Goal: Task Accomplishment & Management: Complete application form

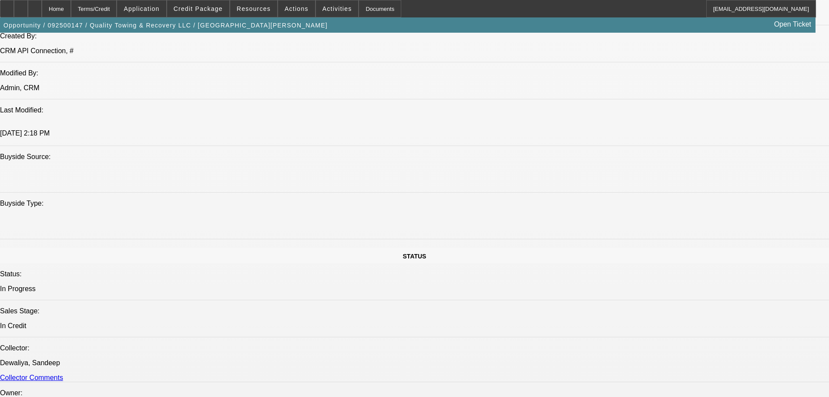
select select "0"
select select "6"
select select "0"
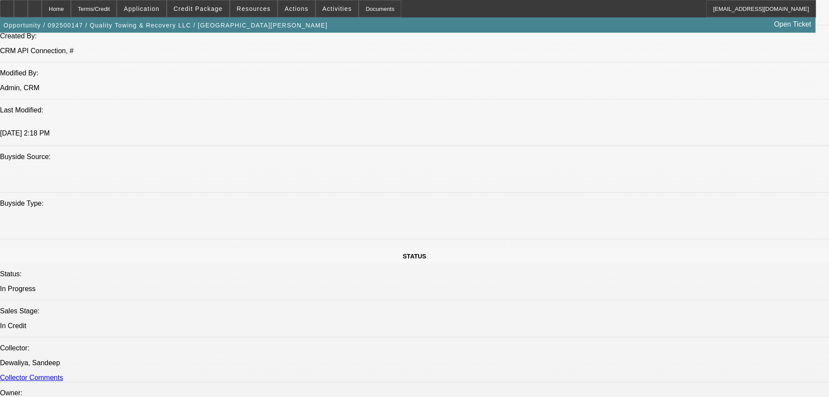
select select "0"
select select "6"
select select "0"
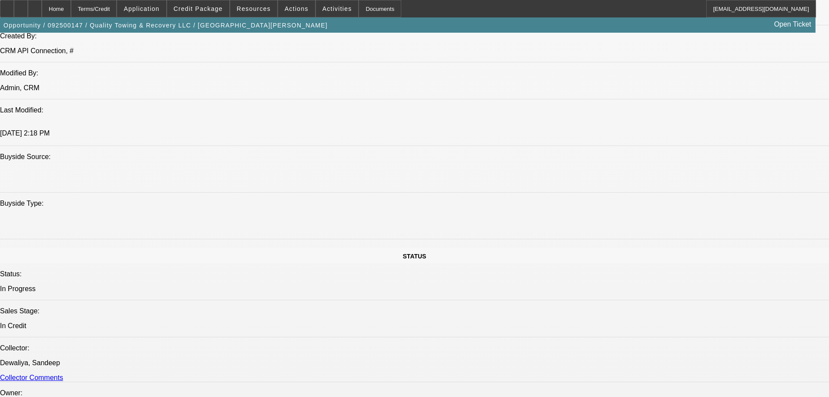
select select "0"
select select "6"
select select "0"
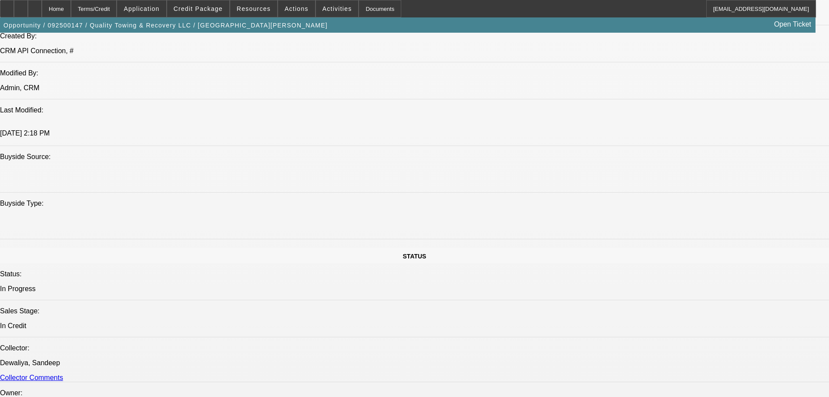
select select "6"
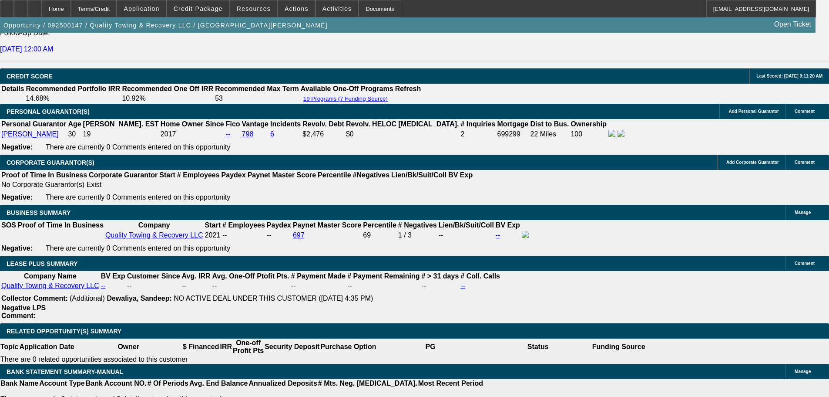
scroll to position [1333, 0]
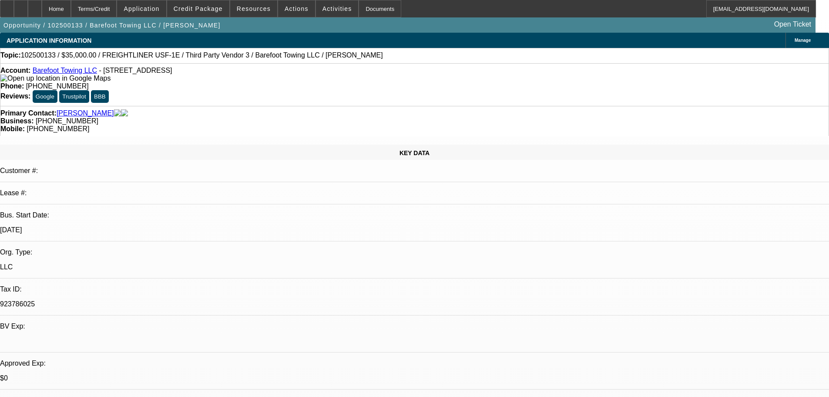
select select "0"
select select "2"
select select "0.1"
select select "4"
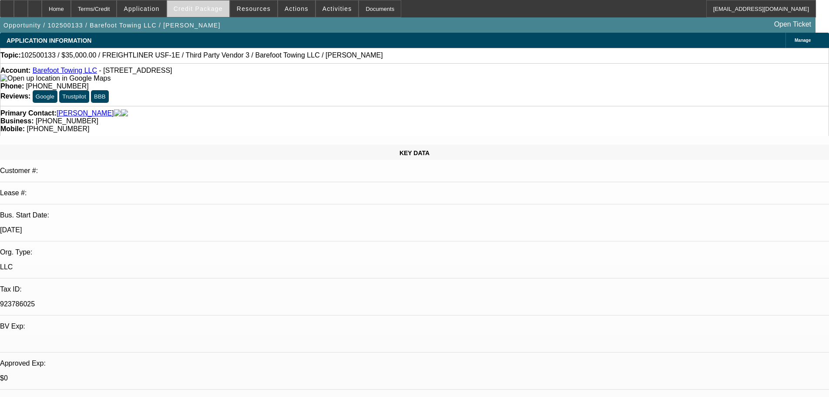
click at [197, 11] on span "Credit Package" at bounding box center [198, 8] width 49 height 7
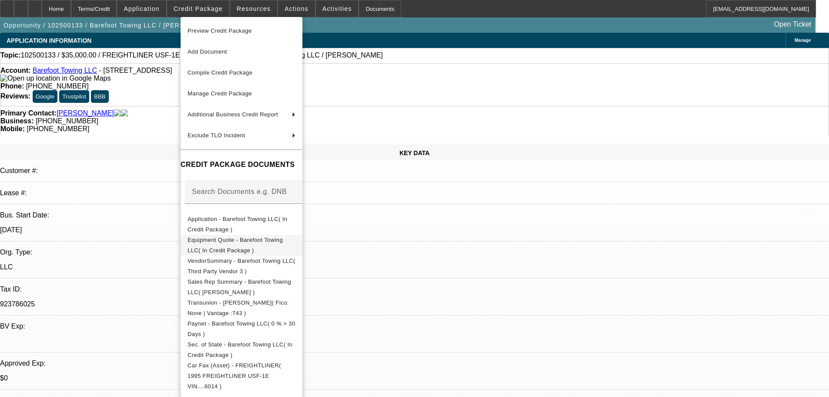
click at [219, 241] on span "Equipment Quote - Barefoot Towing LLC( In Credit Package )" at bounding box center [235, 244] width 95 height 17
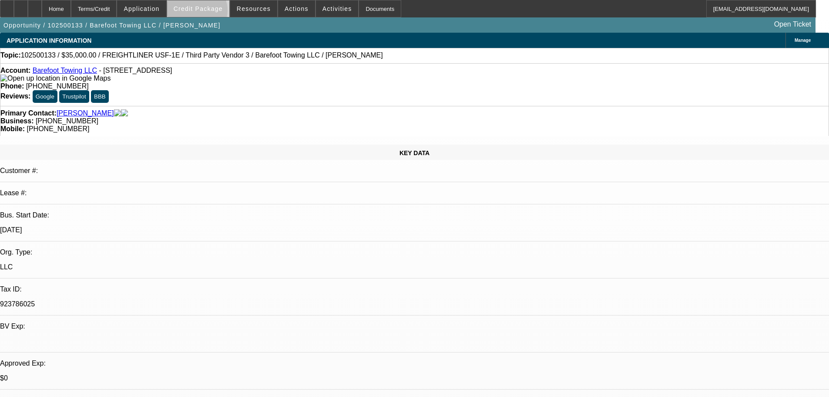
click at [210, 12] on span at bounding box center [198, 8] width 62 height 21
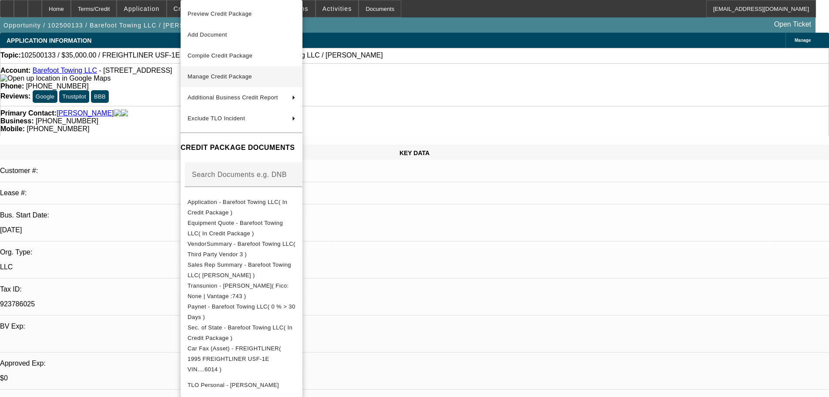
click at [215, 74] on span "Manage Credit Package" at bounding box center [220, 76] width 64 height 7
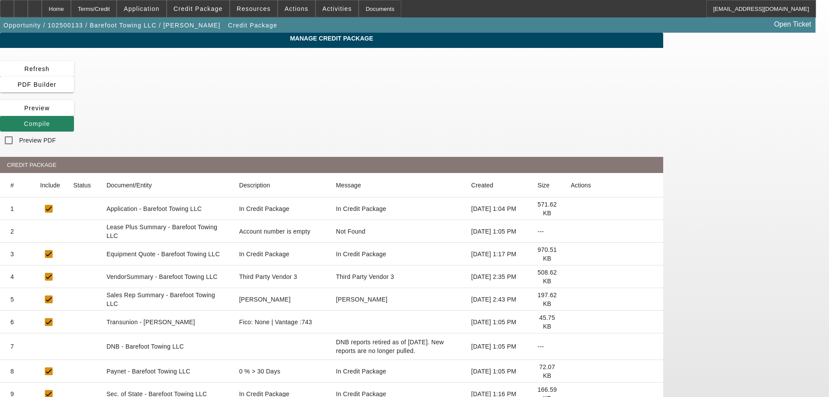
click at [571, 231] on icon at bounding box center [571, 231] width 0 height 0
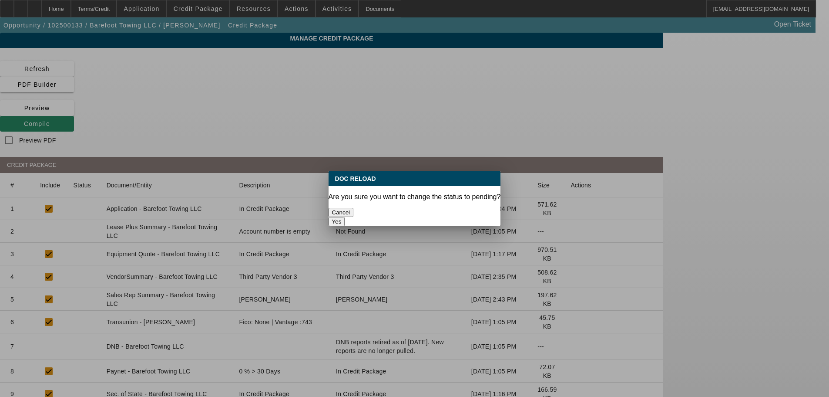
click at [345, 217] on button "Yes" at bounding box center [337, 221] width 17 height 9
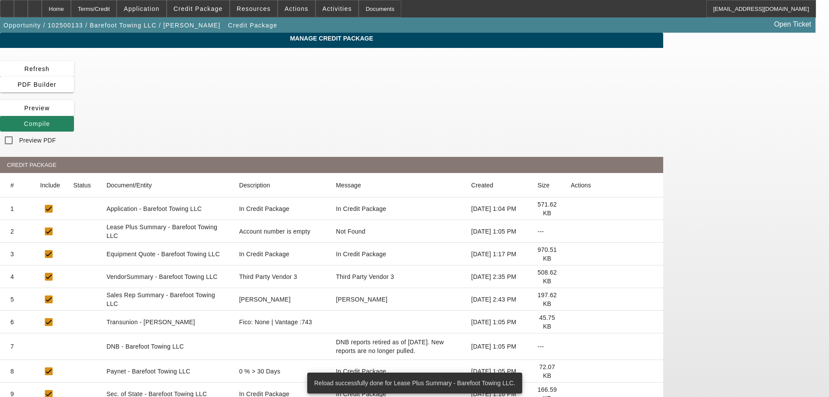
click at [571, 276] on icon at bounding box center [571, 276] width 0 height 0
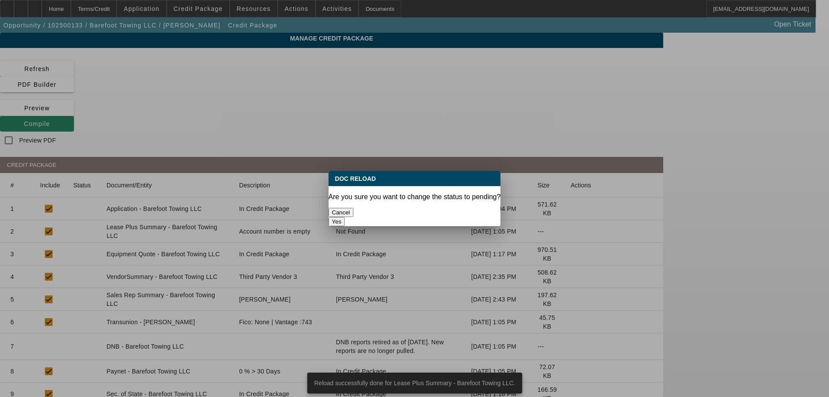
click at [345, 217] on button "Yes" at bounding box center [337, 221] width 17 height 9
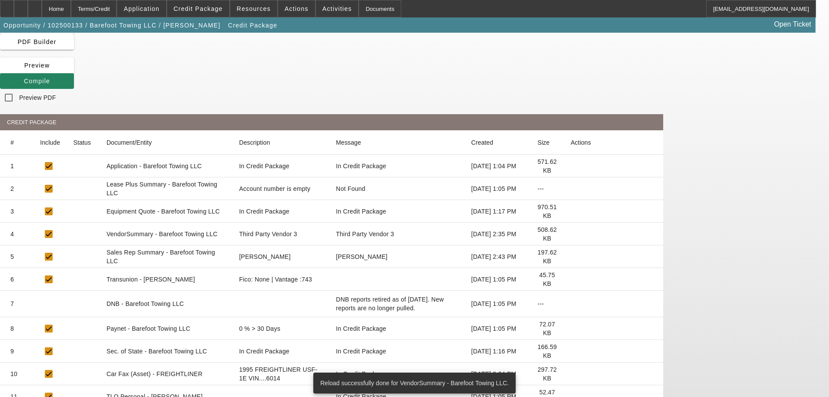
scroll to position [96, 0]
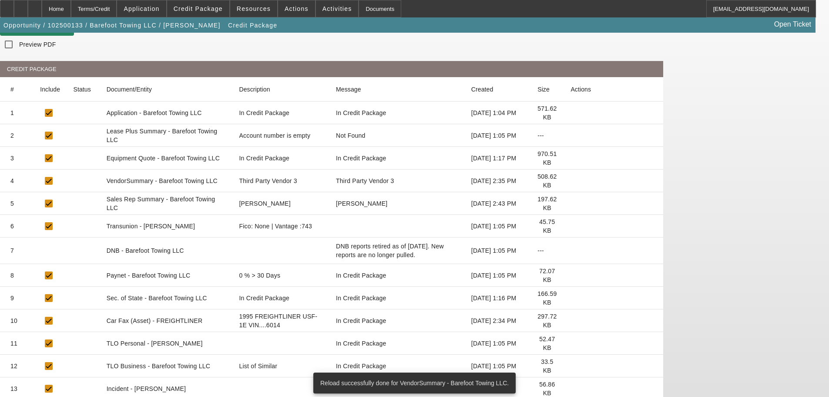
click at [571, 343] on icon at bounding box center [571, 343] width 0 height 0
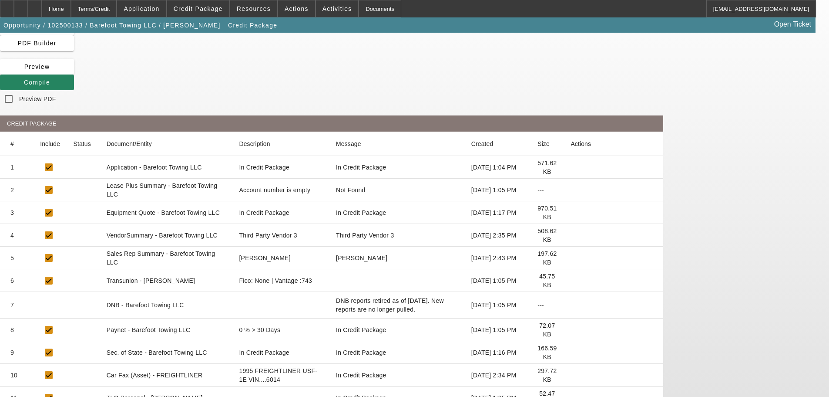
scroll to position [0, 0]
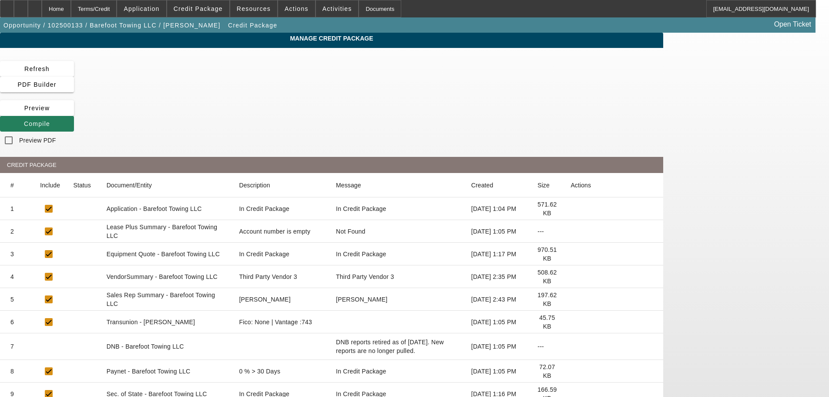
click at [50, 120] on span "Compile" at bounding box center [37, 123] width 26 height 7
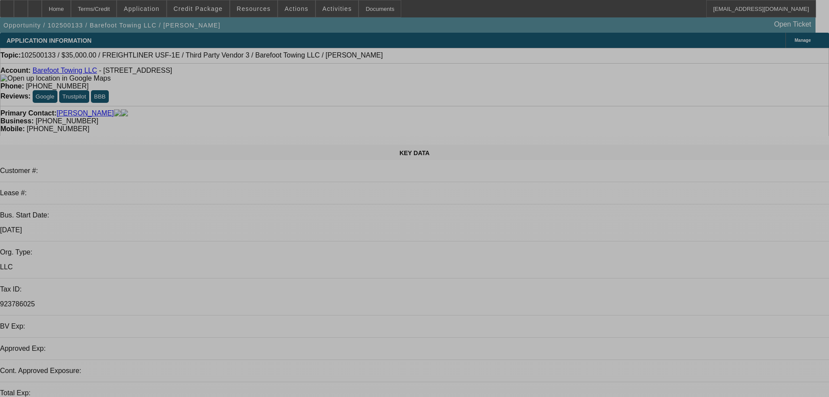
select select "0"
select select "2"
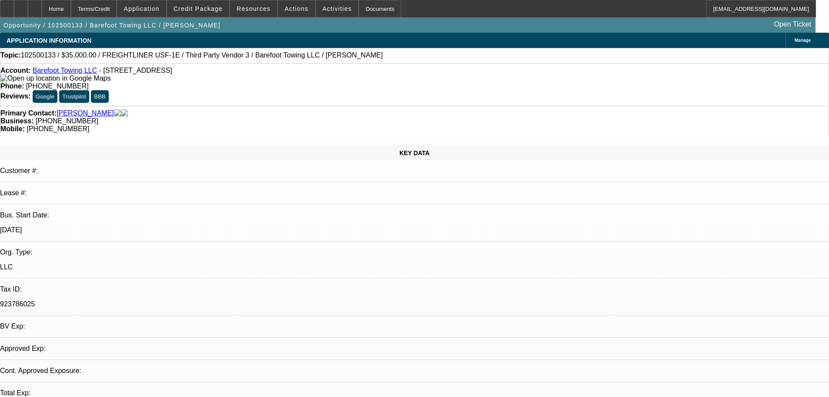
select select "2"
select select "0.1"
select select "4"
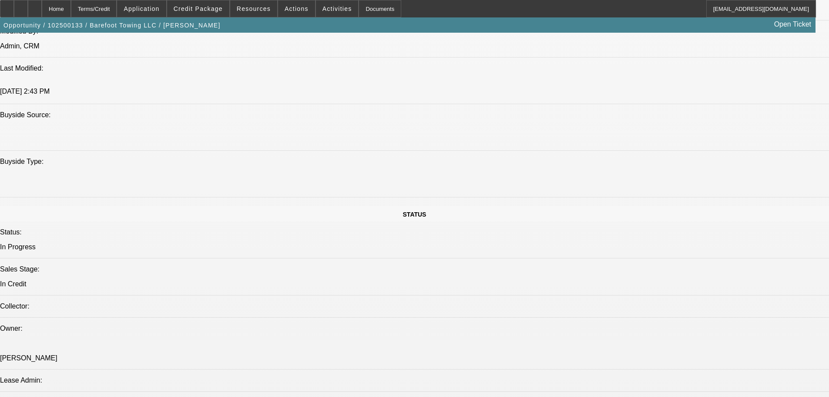
scroll to position [914, 0]
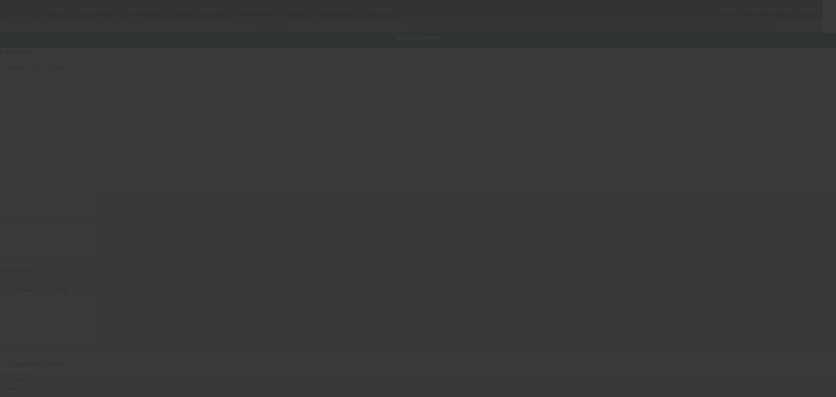
type input "1FUWDBYA6SH656014"
type input "Freightliner"
type input "USF-1E"
radio input "true"
type textarea "W/"
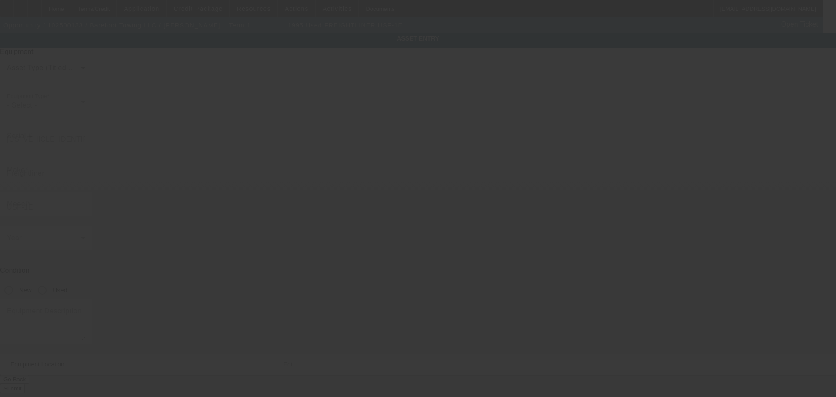
type input "13310 NW CR 235"
type input "Alachua"
type input "32615"
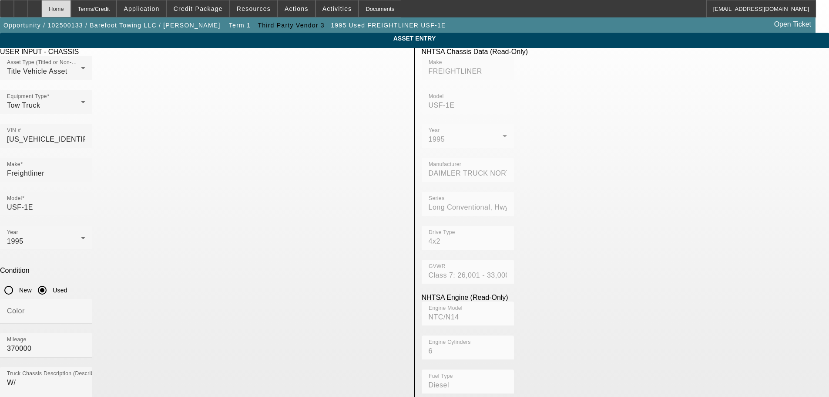
click at [71, 5] on div "Home" at bounding box center [56, 8] width 29 height 17
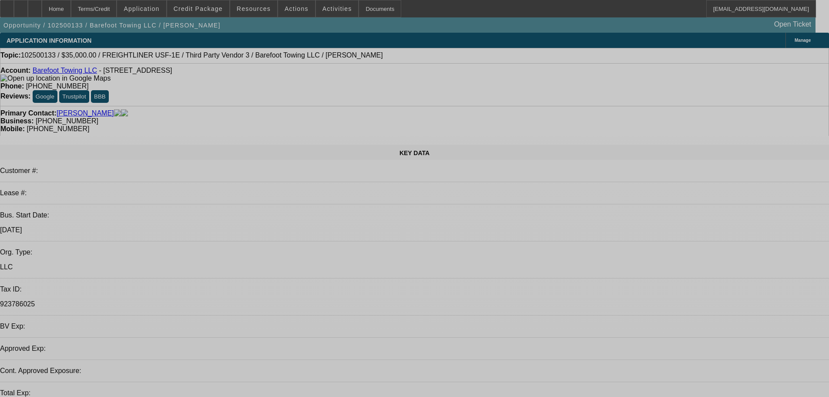
select select "0"
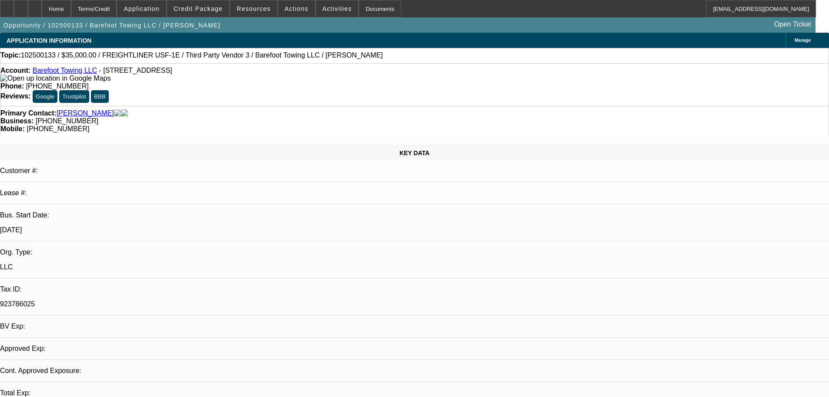
select select "2"
select select "0.1"
select select "4"
click at [215, 13] on span at bounding box center [198, 8] width 62 height 21
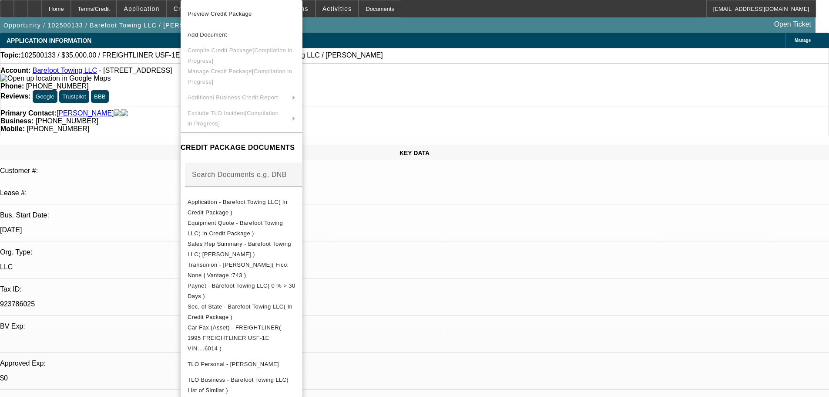
click at [154, 118] on div at bounding box center [414, 198] width 829 height 397
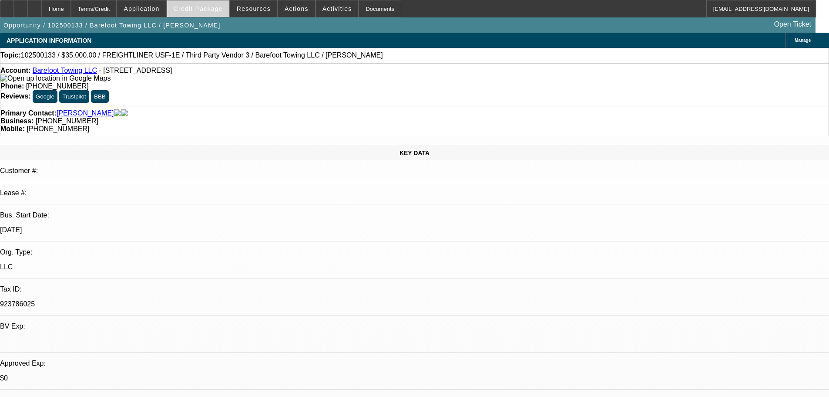
click at [223, 11] on span "Credit Package" at bounding box center [198, 8] width 49 height 7
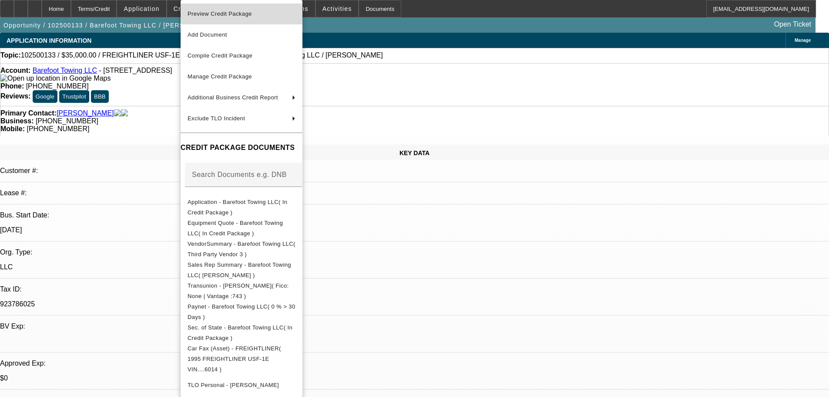
click at [226, 15] on span "Preview Credit Package" at bounding box center [220, 13] width 64 height 7
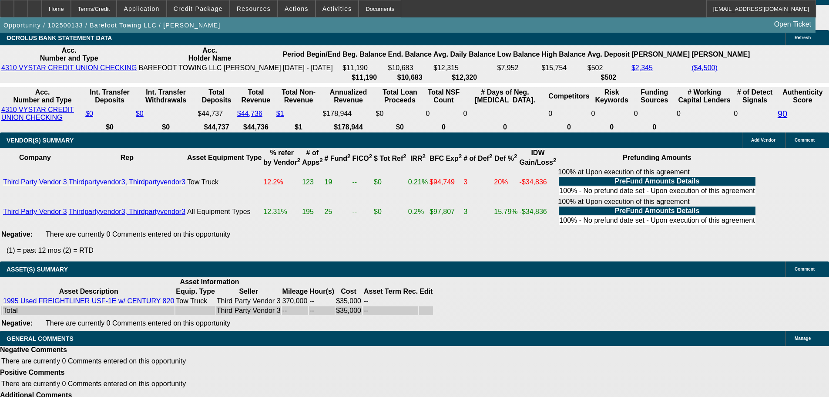
scroll to position [1623, 0]
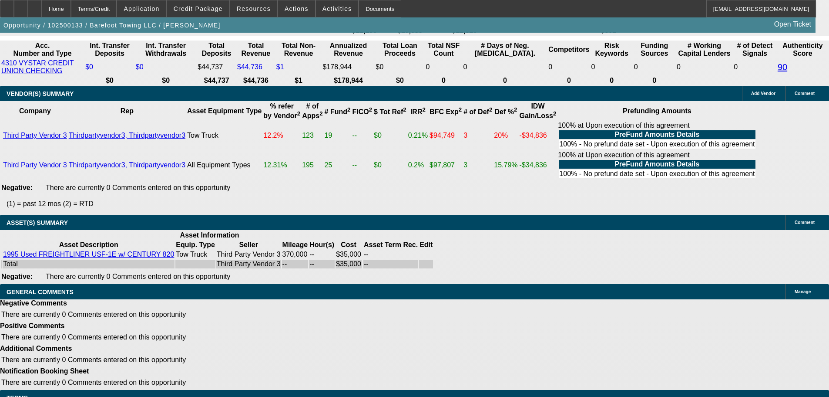
select select "4"
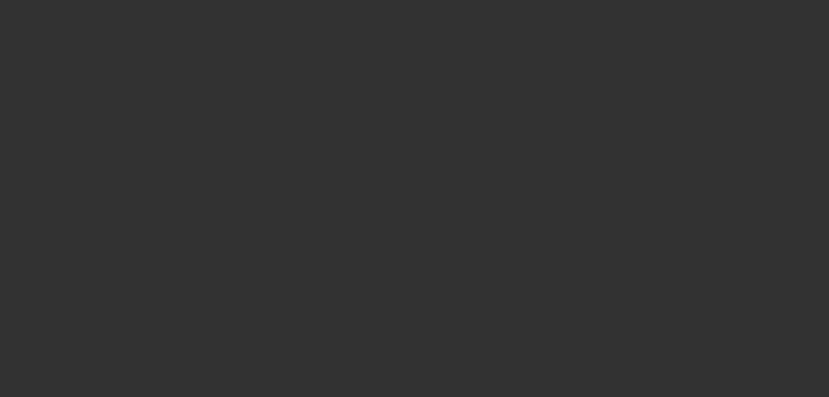
scroll to position [0, 0]
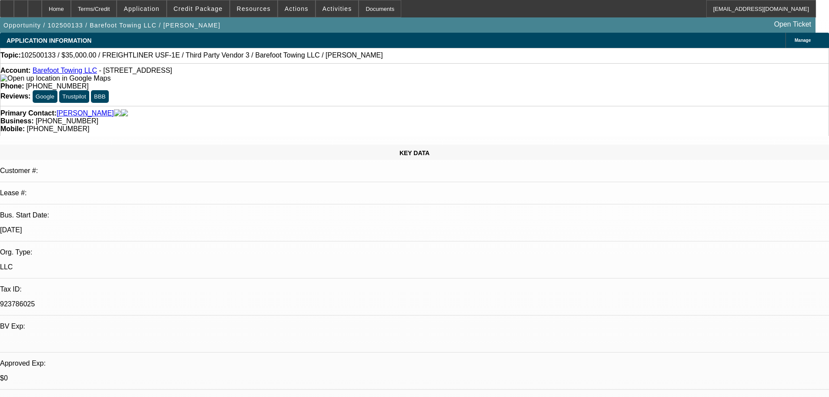
type textarea "PASS, JUST TOO LIGHT AND TOO MANY NEGAITVES ON THIS DEAL."
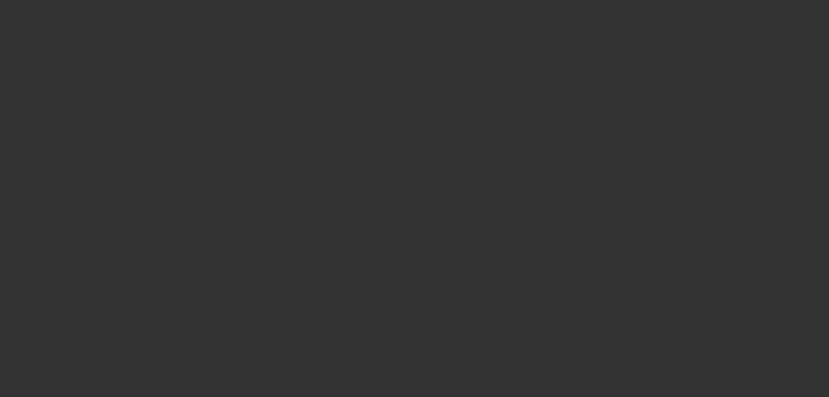
select select "0"
select select "2"
select select "0.1"
select select "4"
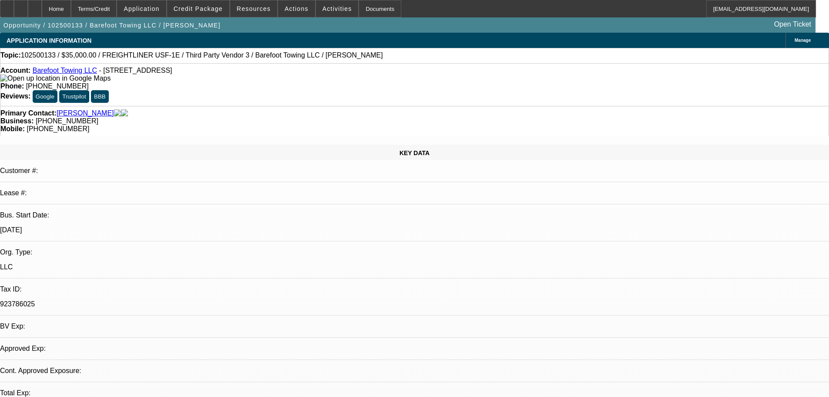
select select "0"
select select "2"
select select "0.1"
select select "4"
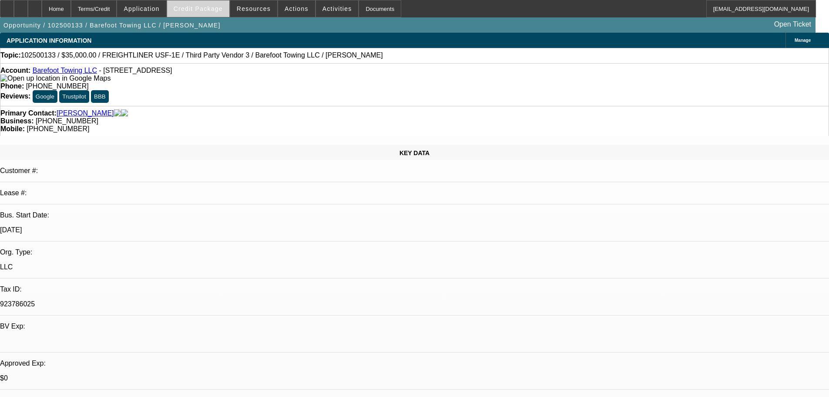
click at [216, 10] on span "Credit Package" at bounding box center [198, 8] width 49 height 7
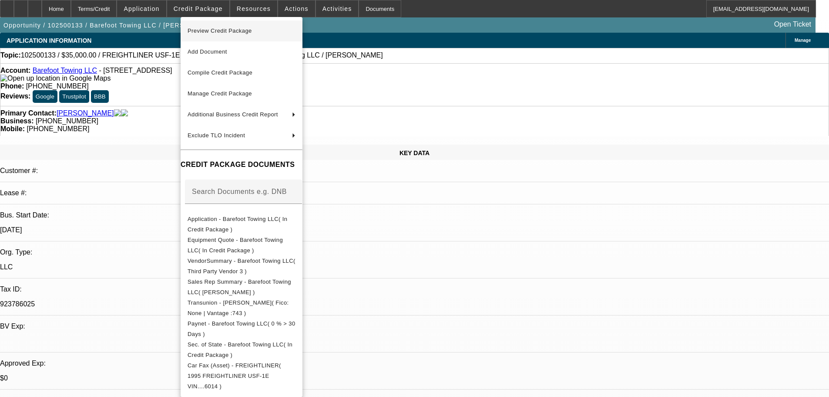
click at [231, 31] on span "Preview Credit Package" at bounding box center [220, 30] width 64 height 7
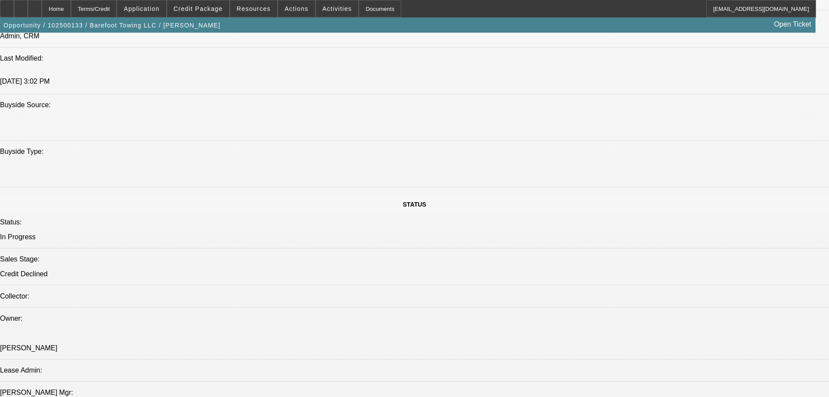
scroll to position [740, 0]
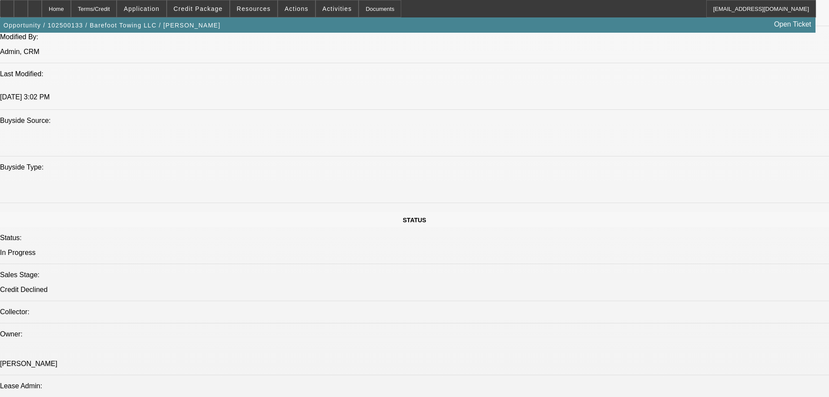
paste textarea "STARTUP; FL DEAL; VERY OLD AND LOW PRICED TRUCK, AT $35K IS GOING TO HAVE ITS I…"
type textarea "STARTUP; FL DEAL; VERY OLD AND LOW PRICED TRUCK, AT $35K IS GOING TO HAVE ITS I…"
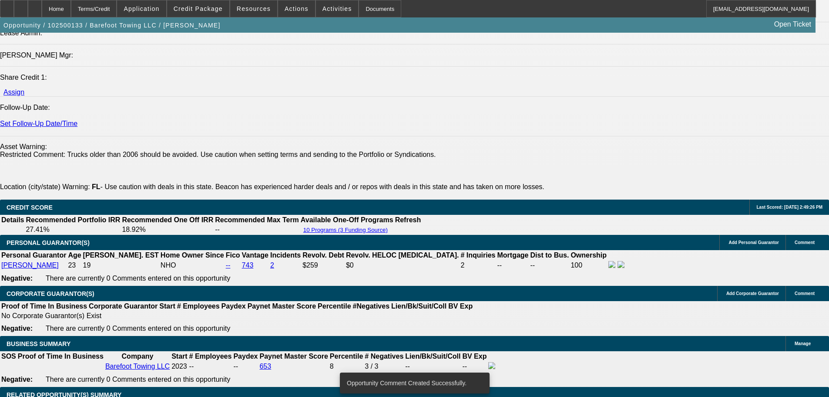
scroll to position [1306, 0]
